Goal: Find contact information: Find contact information

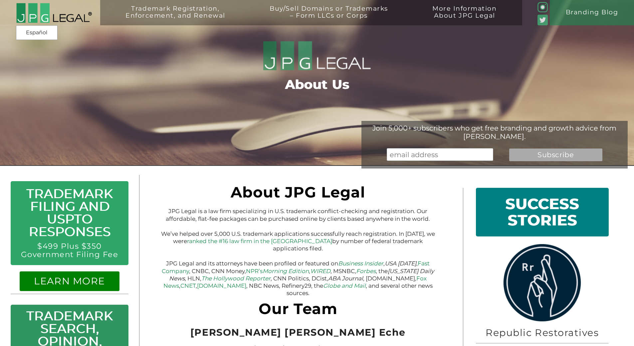
click at [66, 19] on img at bounding box center [54, 13] width 76 height 21
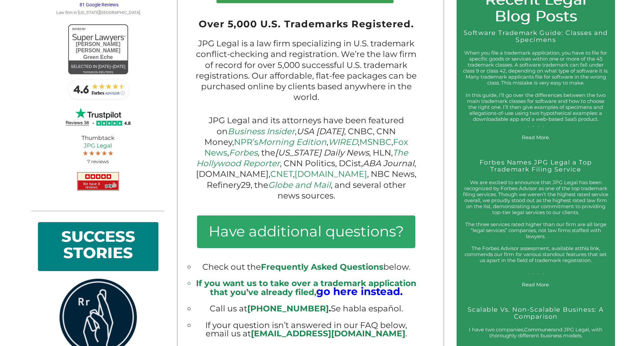
scroll to position [433, 0]
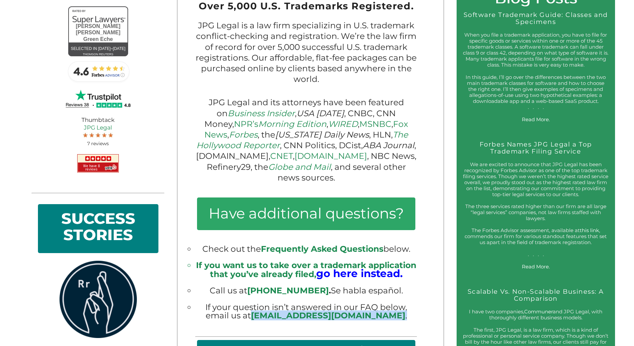
drag, startPoint x: 380, startPoint y: 320, endPoint x: 290, endPoint y: 318, distance: 90.2
click at [290, 318] on li "If your question isn’t answered in our FAQ below, email us at [EMAIL_ADDRESS][D…" at bounding box center [306, 311] width 222 height 17
copy li "[EMAIL_ADDRESS][DOMAIN_NAME] ."
